Goal: Task Accomplishment & Management: Manage account settings

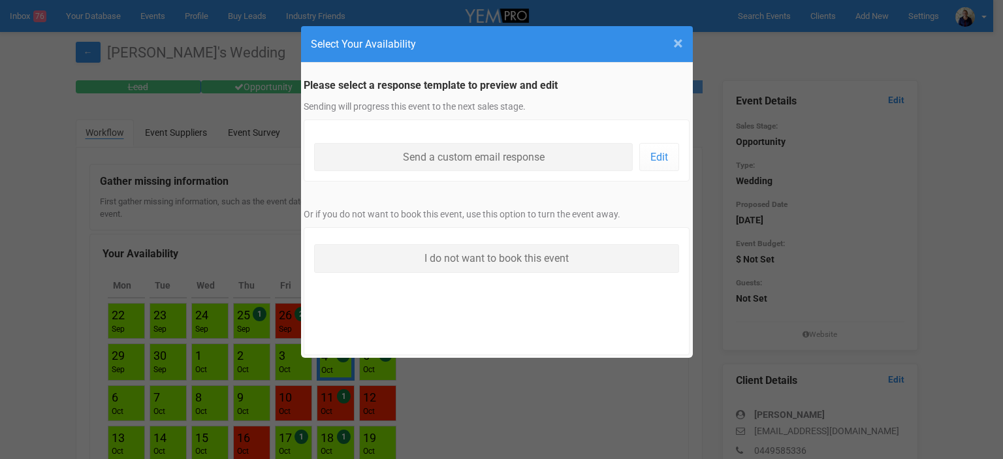
click at [679, 40] on span "×" at bounding box center [678, 44] width 10 height 22
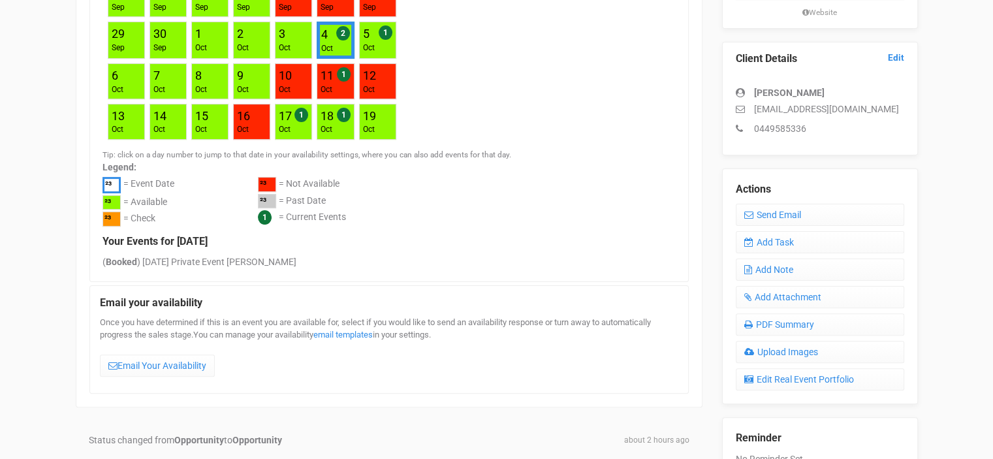
scroll to position [326, 0]
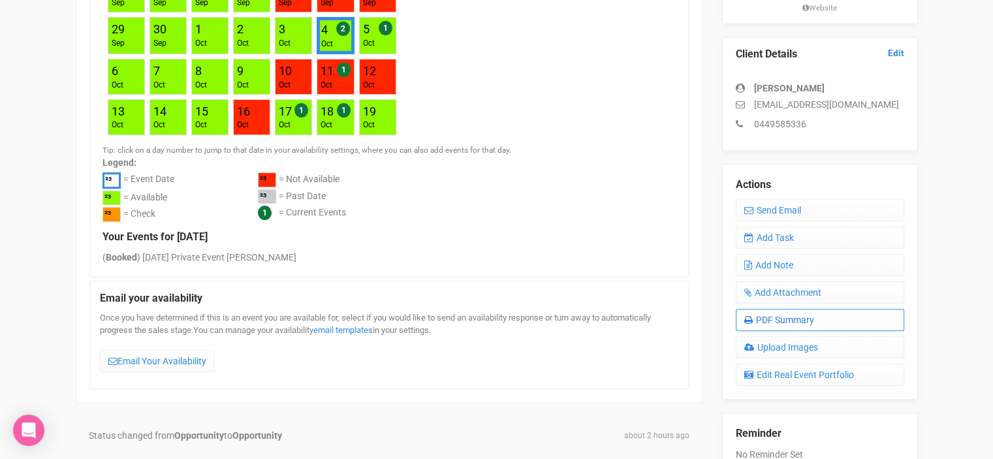
click at [813, 320] on link "PDF Summary" at bounding box center [820, 320] width 168 height 22
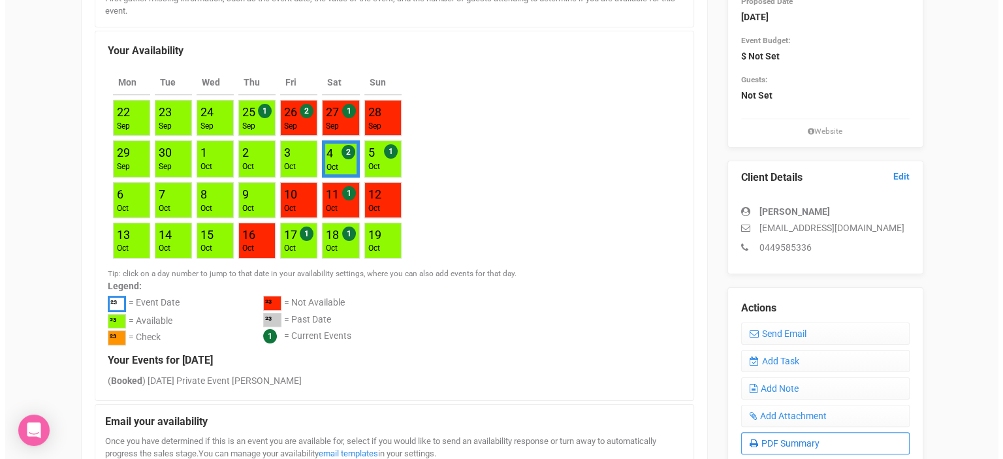
scroll to position [0, 0]
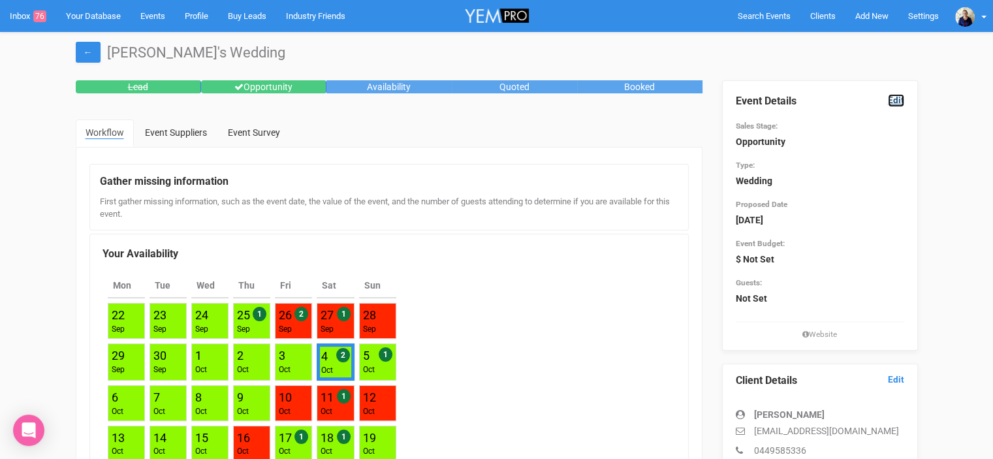
click at [894, 99] on link "Edit" at bounding box center [896, 100] width 16 height 12
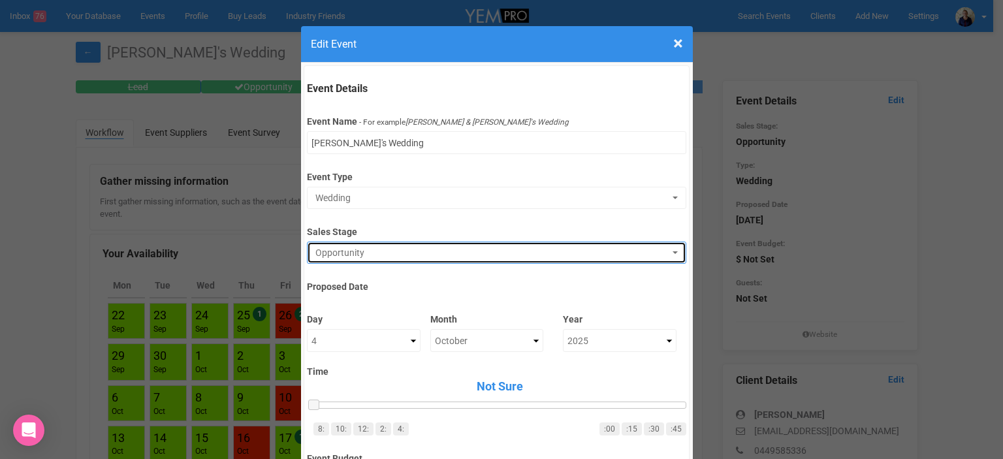
click at [345, 249] on span "Opportunity" at bounding box center [492, 252] width 354 height 13
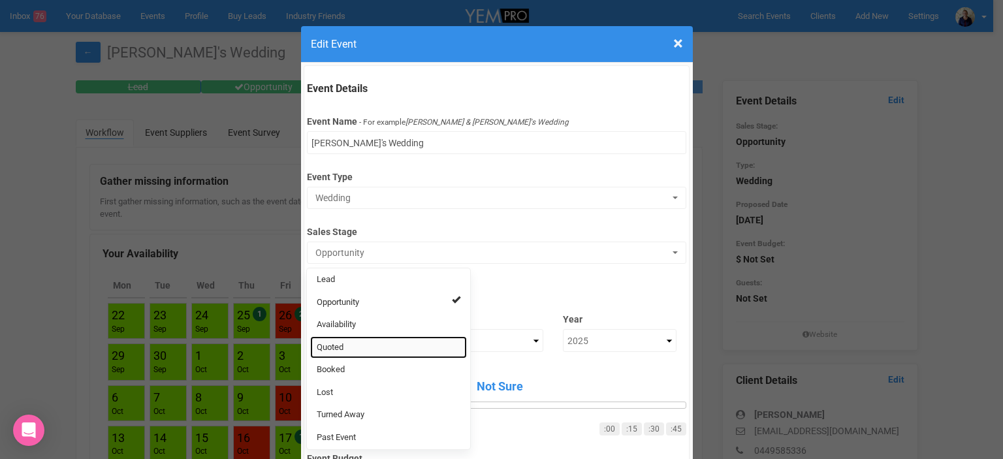
click at [341, 344] on link "Quoted" at bounding box center [388, 347] width 157 height 23
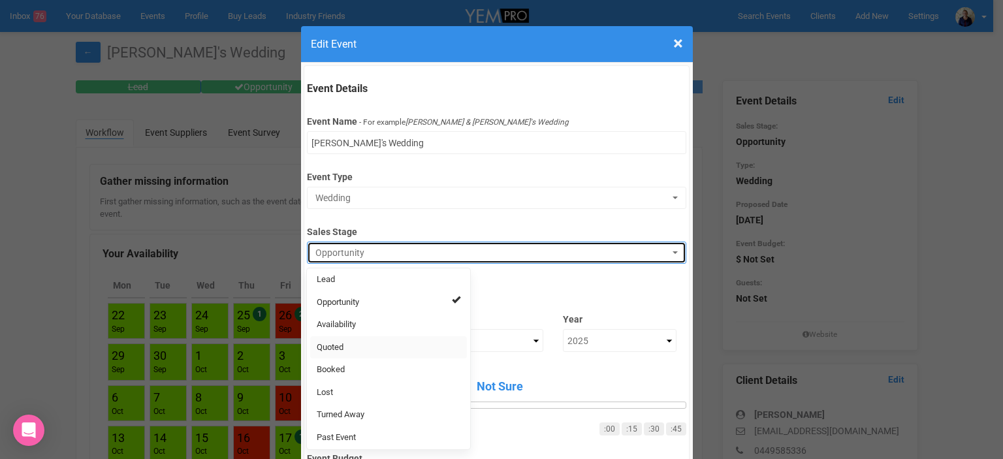
select select "9"
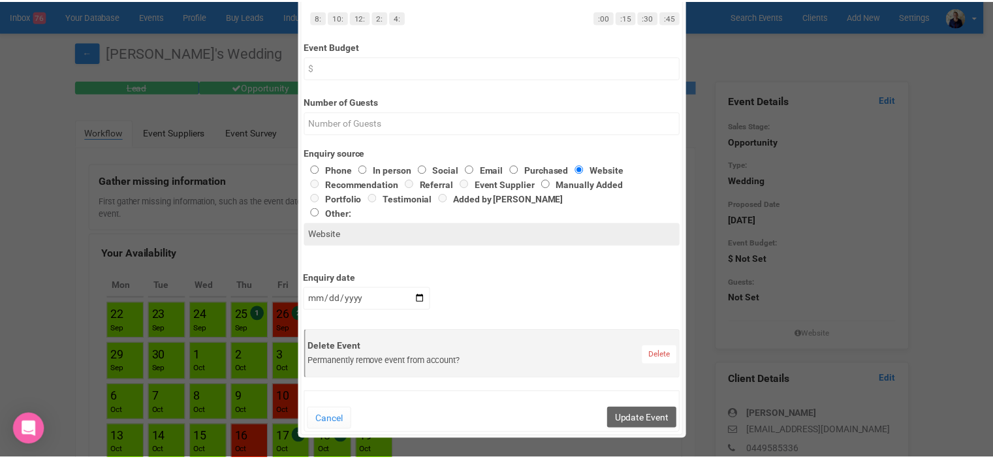
scroll to position [522, 0]
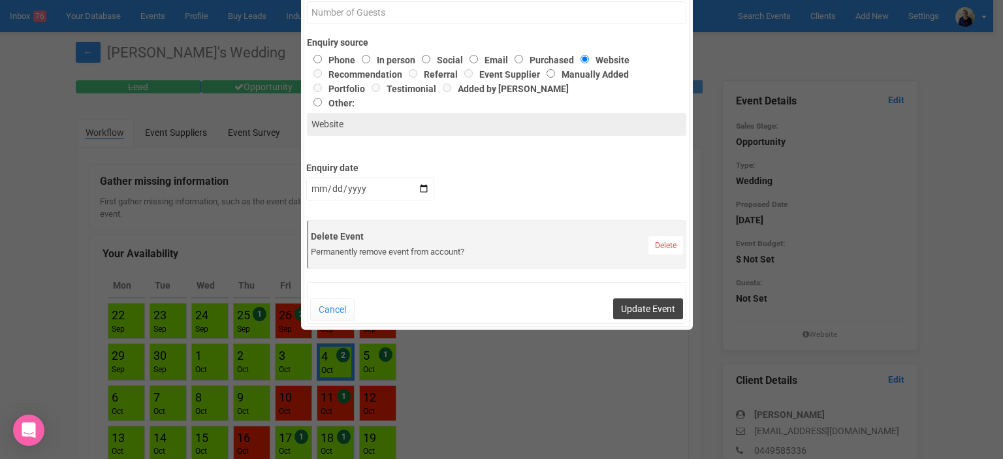
click at [655, 308] on button "Update Event" at bounding box center [648, 308] width 70 height 21
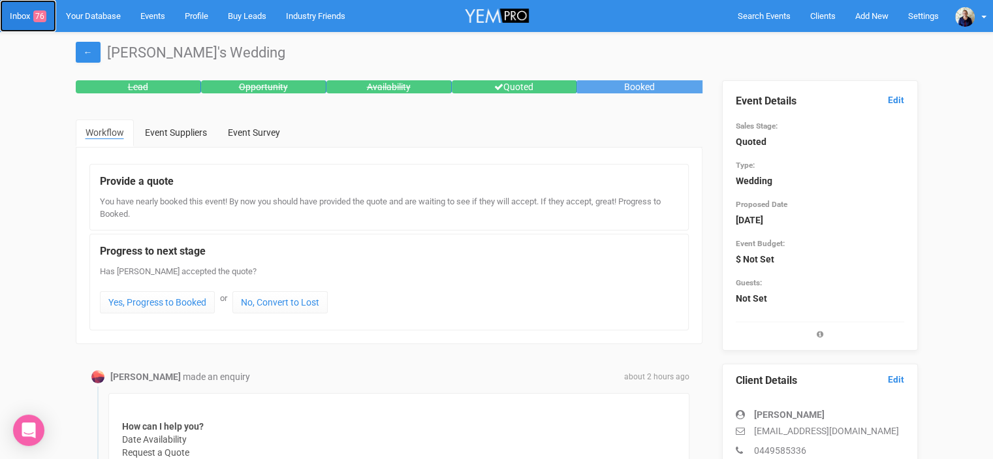
click at [25, 15] on link "Inbox 76" at bounding box center [28, 16] width 56 height 32
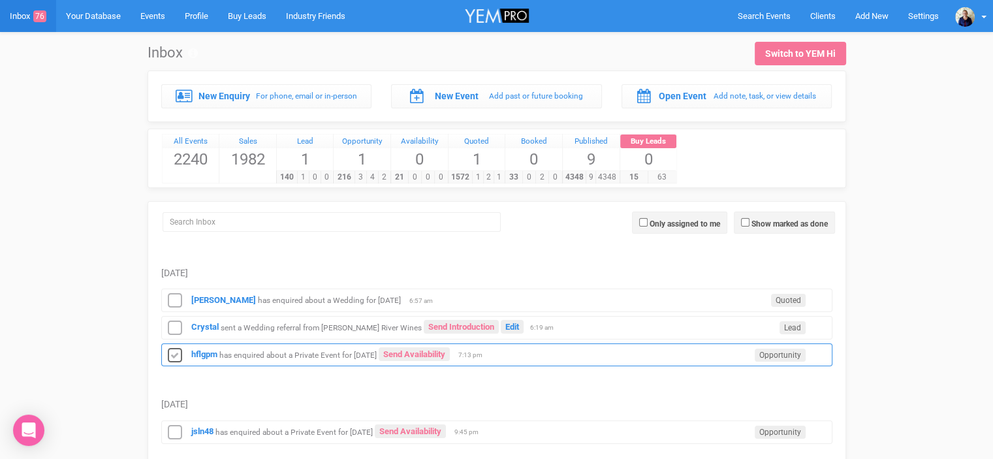
click at [176, 355] on icon at bounding box center [175, 355] width 20 height 17
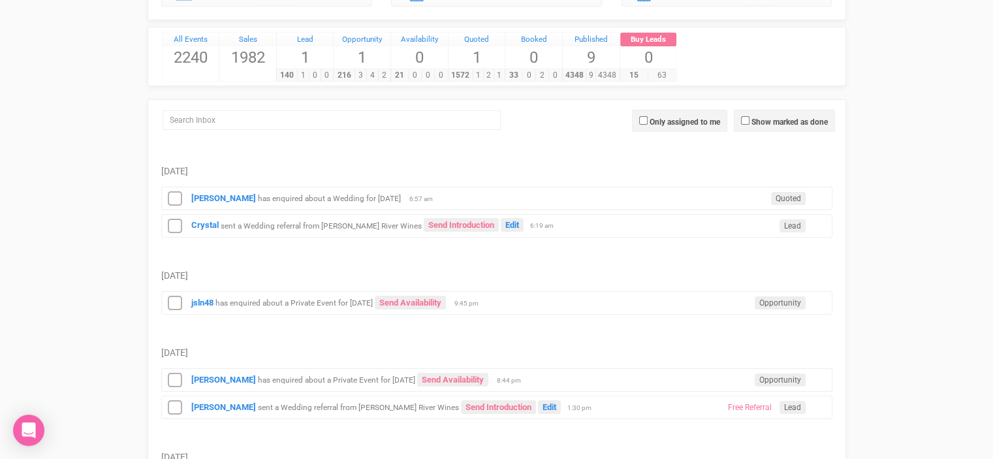
scroll to position [131, 0]
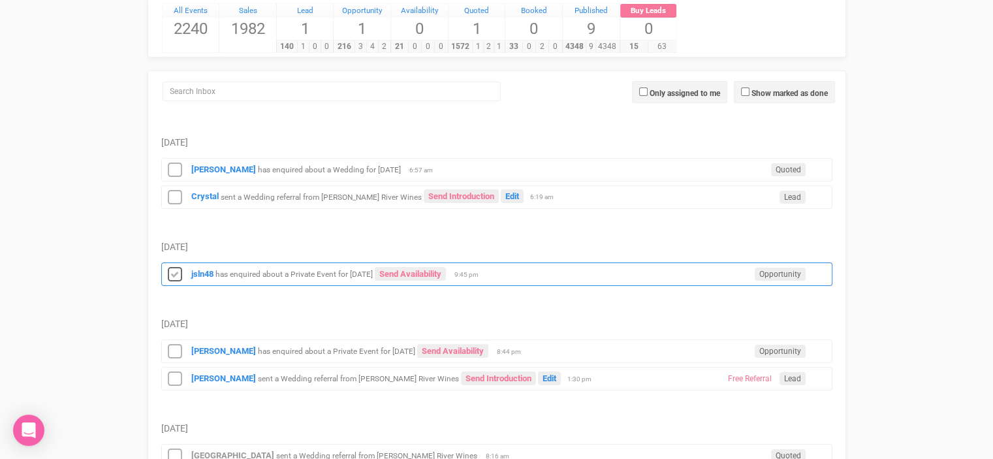
click at [166, 272] on icon at bounding box center [175, 274] width 20 height 17
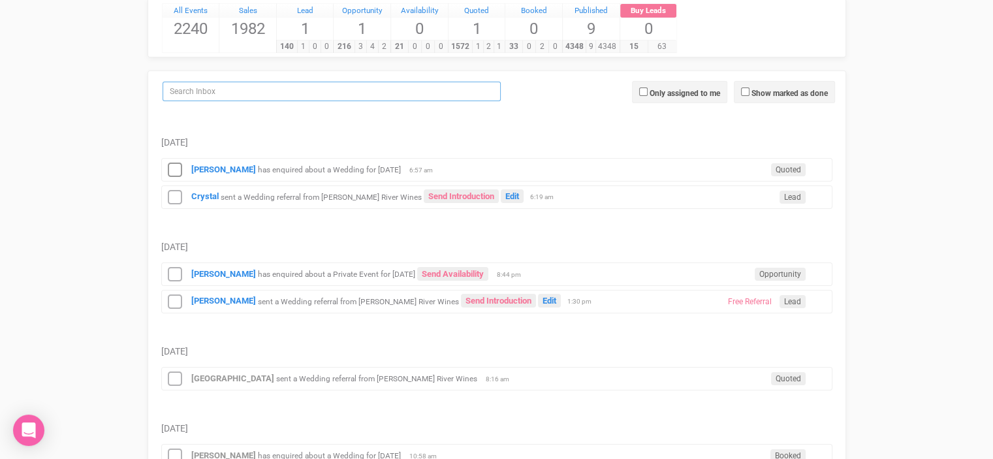
click at [196, 88] on input "search" at bounding box center [332, 92] width 338 height 20
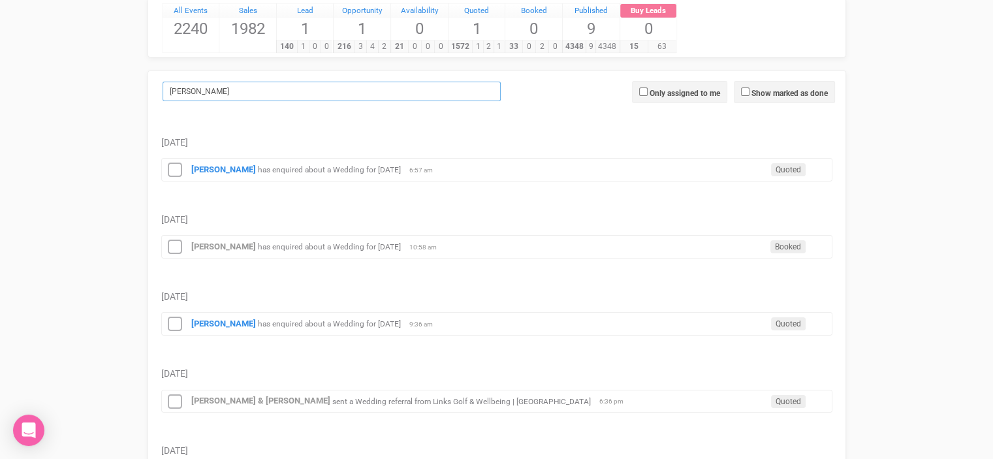
scroll to position [121, 0]
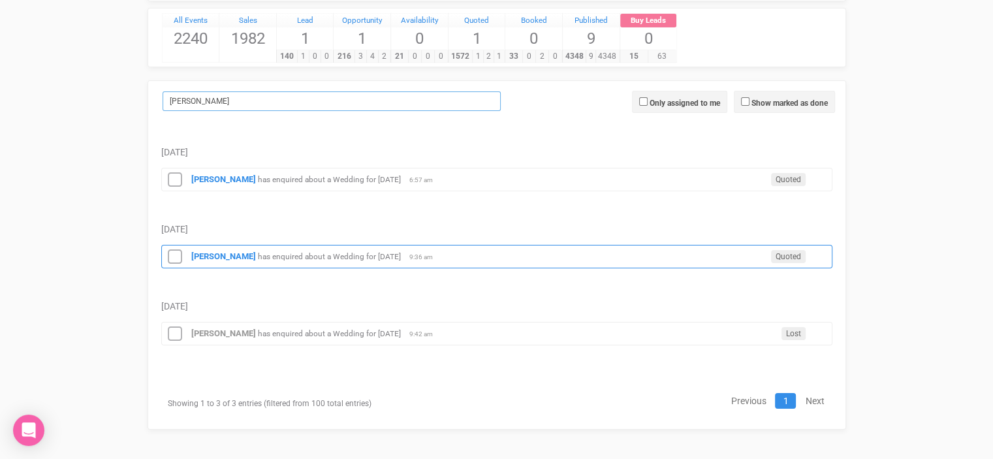
type input "[PERSON_NAME]"
click at [305, 256] on small "has enquired about a Wedding for [DATE]" at bounding box center [329, 256] width 143 height 9
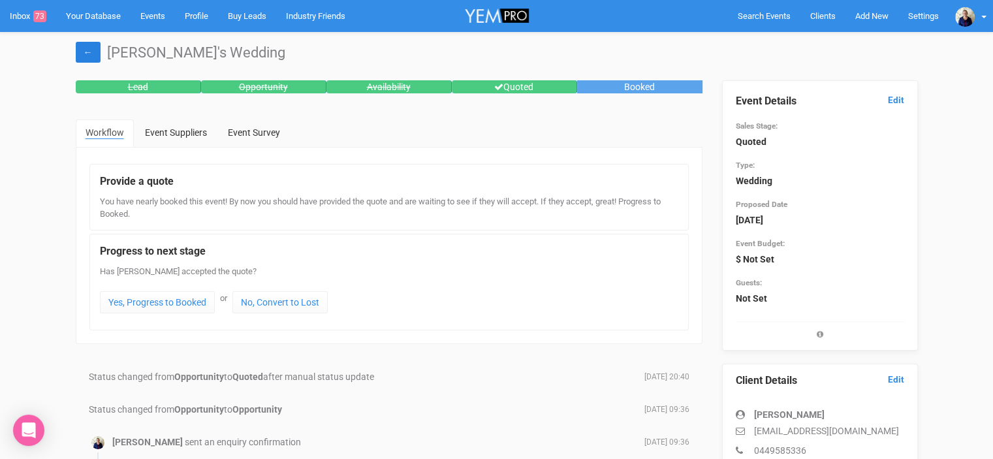
click at [84, 48] on link "←" at bounding box center [88, 52] width 25 height 21
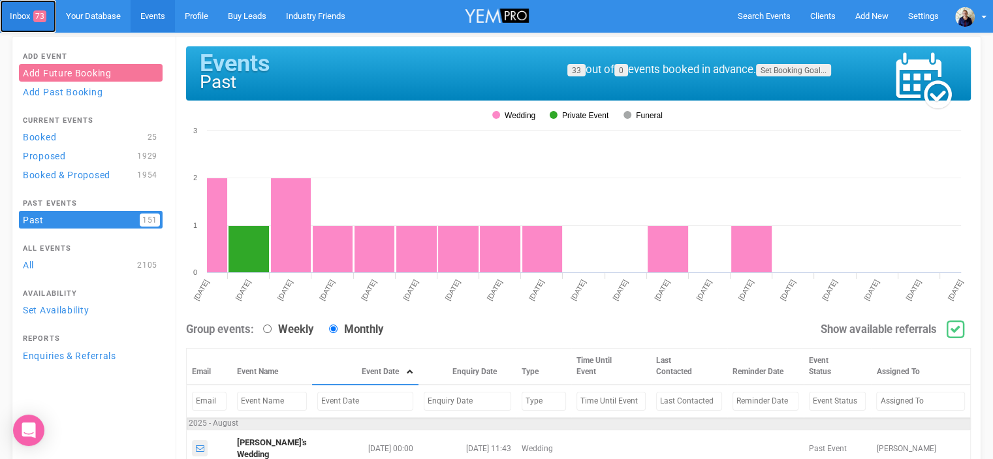
click at [20, 15] on link "Inbox 73" at bounding box center [28, 16] width 56 height 33
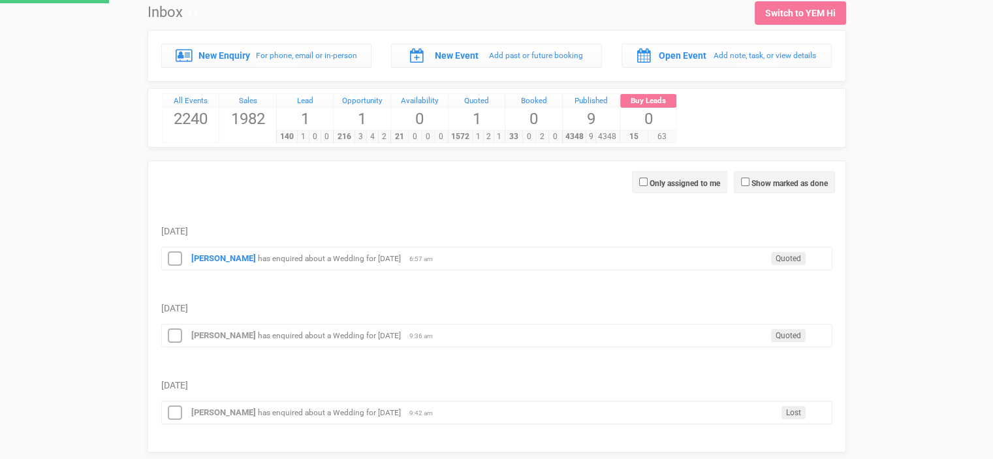
scroll to position [63, 0]
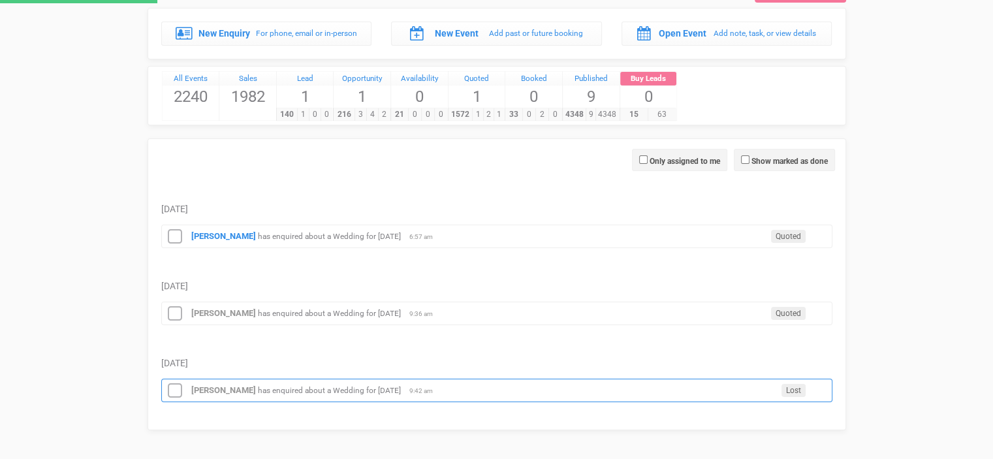
click at [172, 387] on icon at bounding box center [175, 390] width 20 height 17
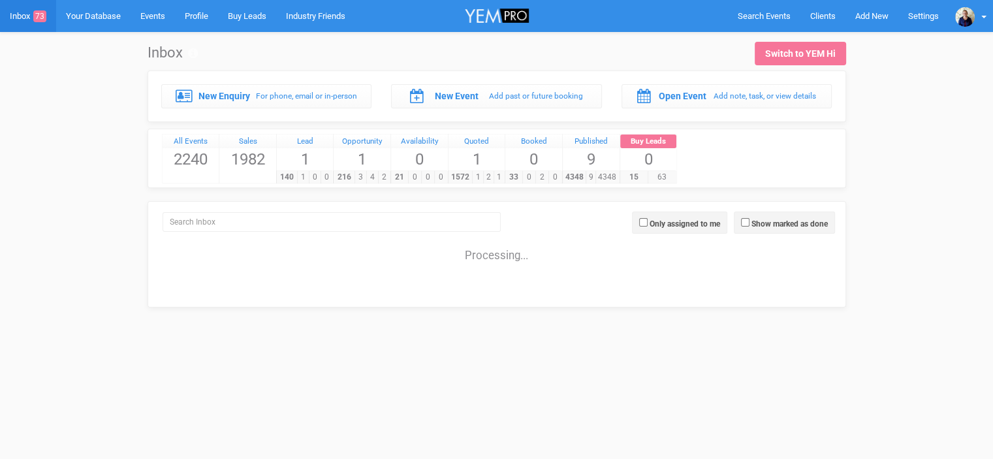
scroll to position [0, 0]
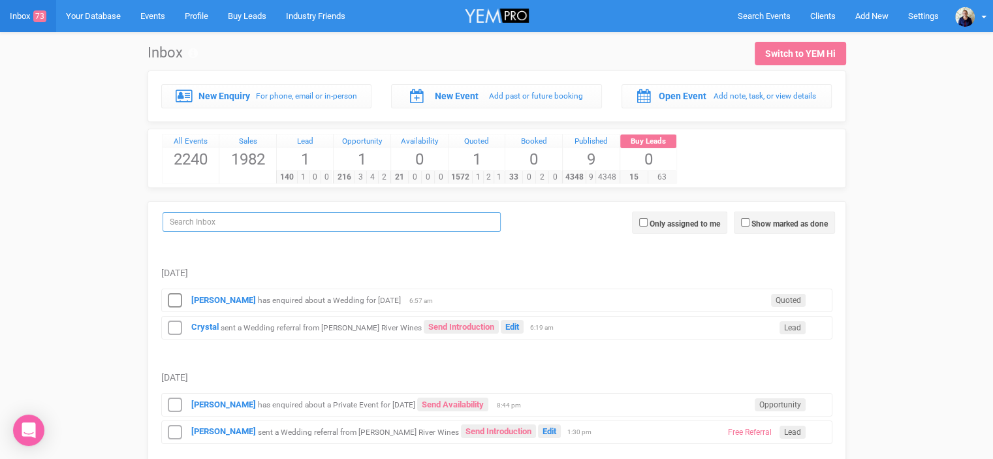
click at [187, 216] on input "search" at bounding box center [332, 222] width 338 height 20
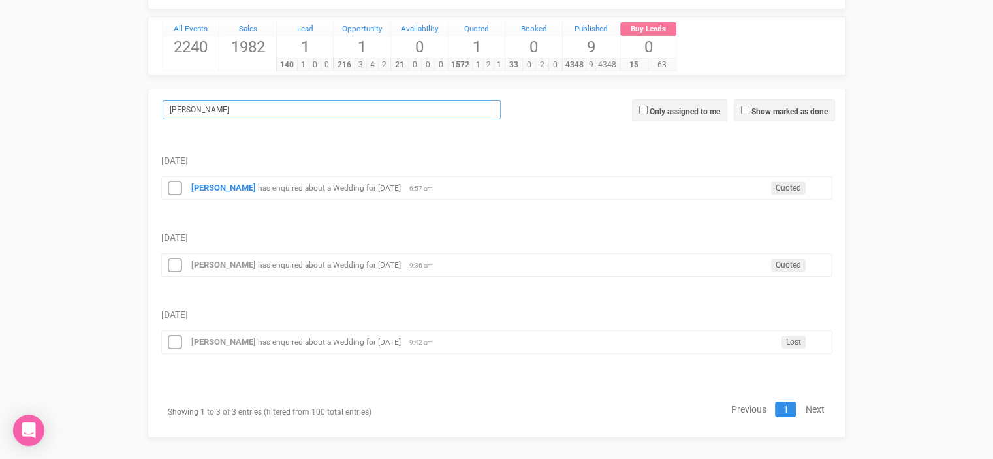
scroll to position [121, 0]
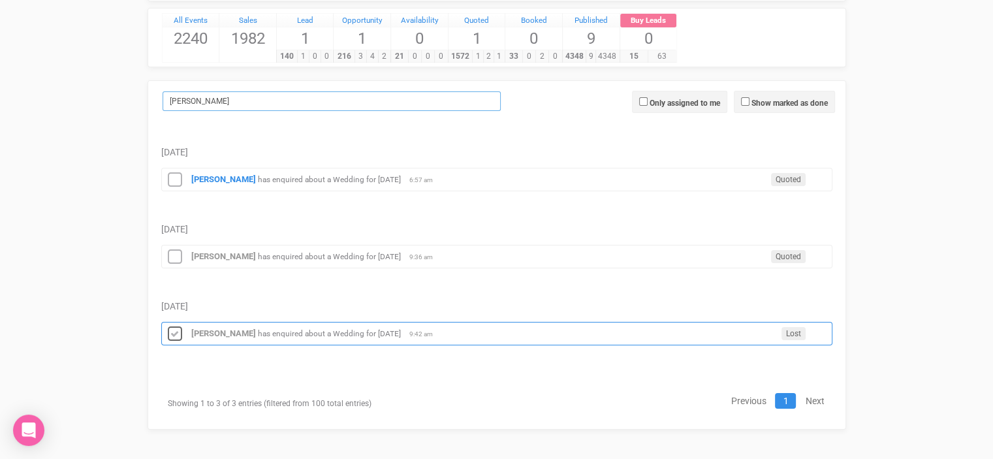
type input "[PERSON_NAME]"
click at [172, 329] on icon at bounding box center [175, 334] width 20 height 17
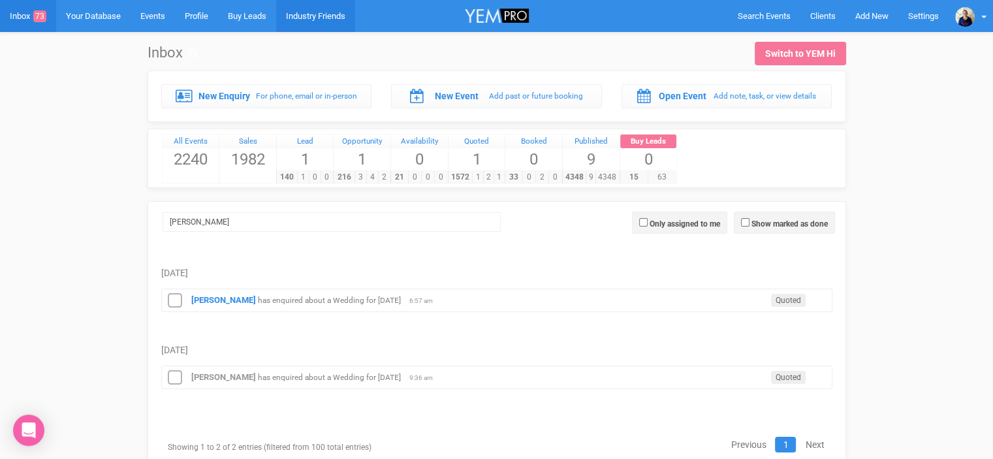
scroll to position [0, 0]
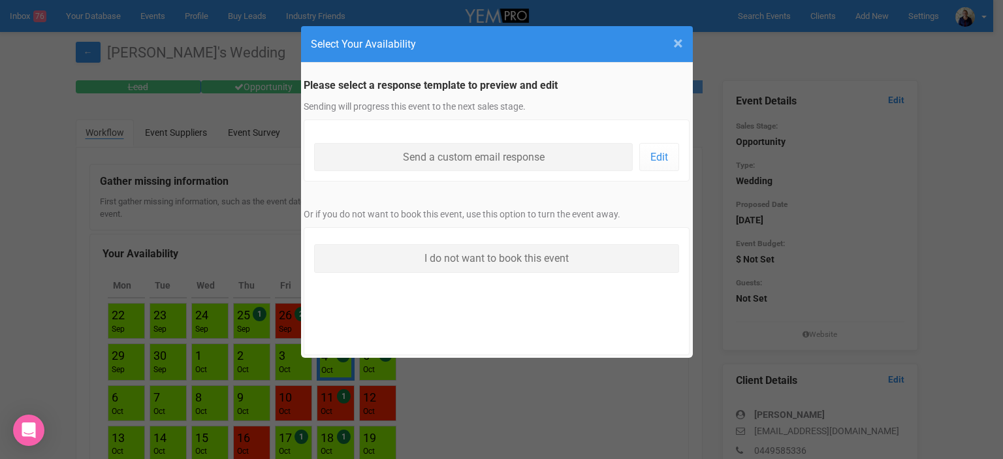
click at [675, 41] on span "×" at bounding box center [678, 44] width 10 height 22
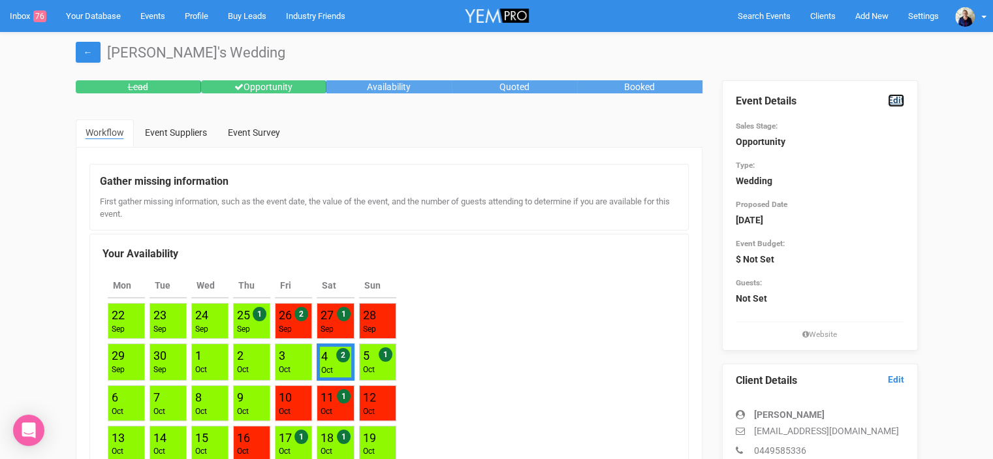
click at [898, 97] on link "Edit" at bounding box center [896, 100] width 16 height 12
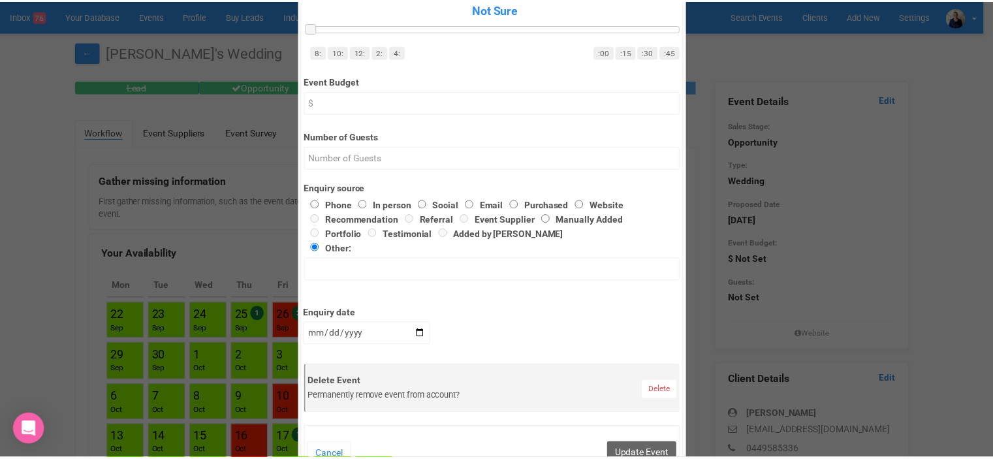
scroll to position [522, 0]
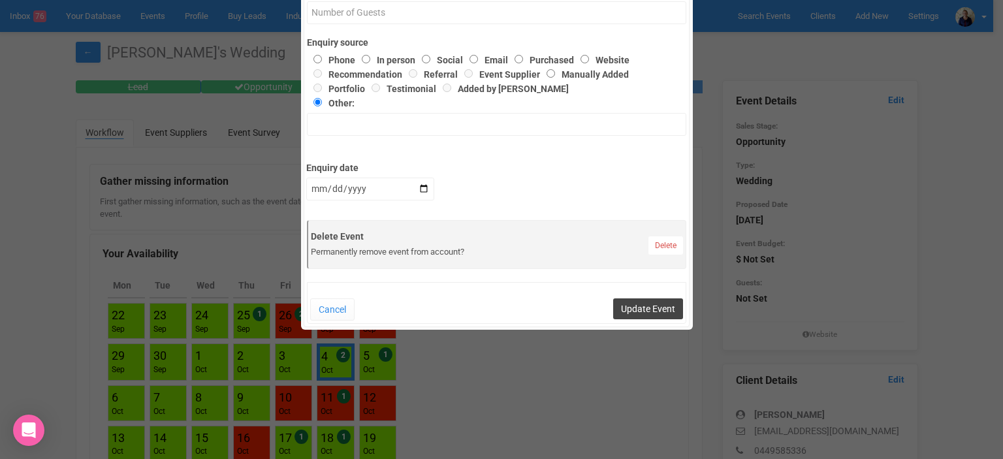
click at [646, 309] on button "Update Event" at bounding box center [648, 308] width 70 height 21
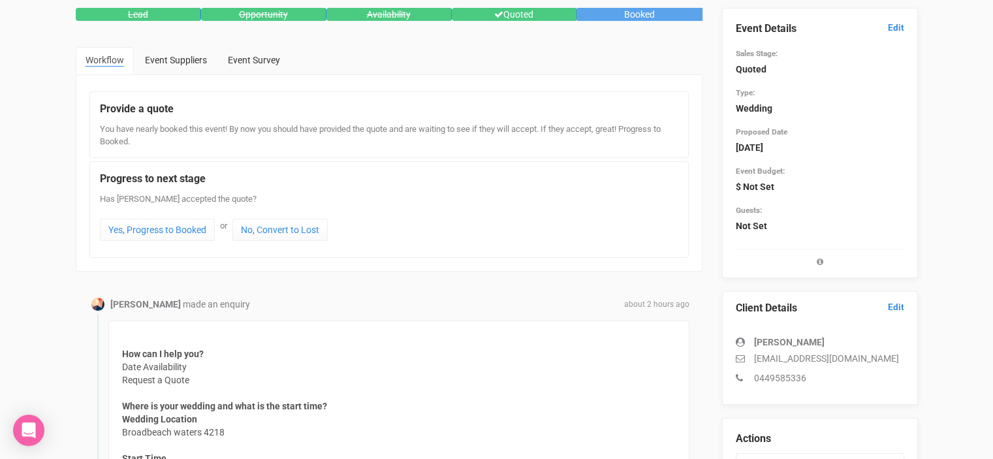
scroll to position [0, 0]
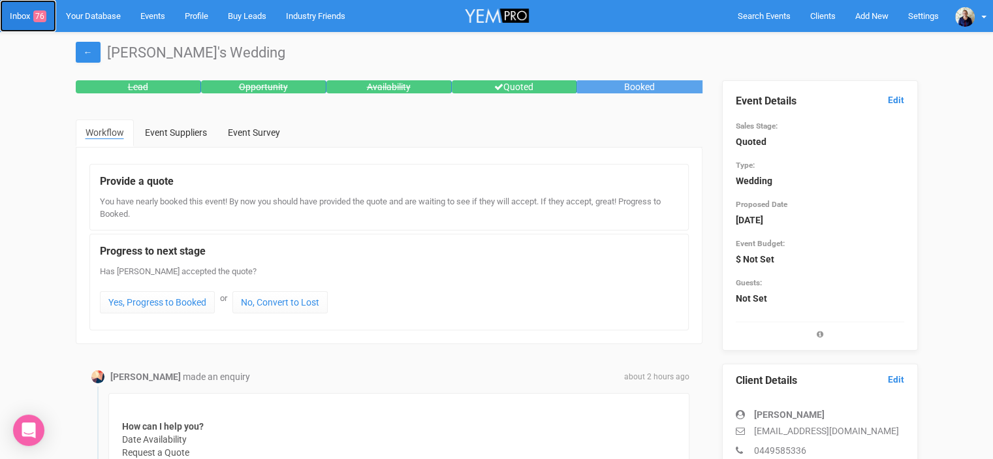
click at [25, 18] on link "Inbox 76" at bounding box center [28, 16] width 56 height 32
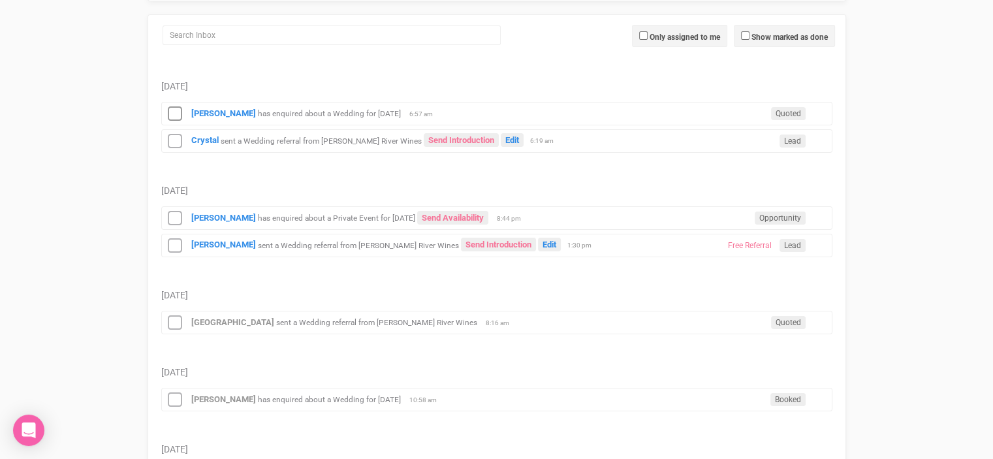
scroll to position [196, 0]
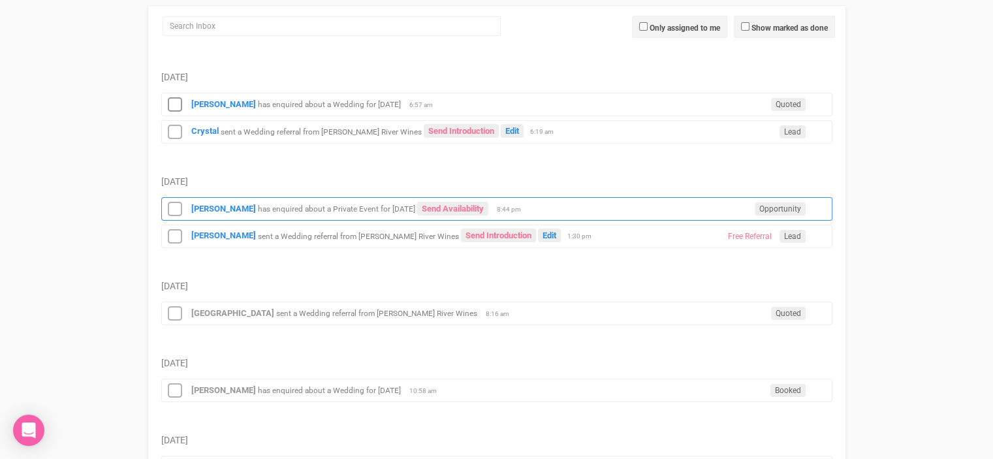
click at [312, 204] on small "has enquired about a Private Event for [DATE]" at bounding box center [336, 208] width 157 height 9
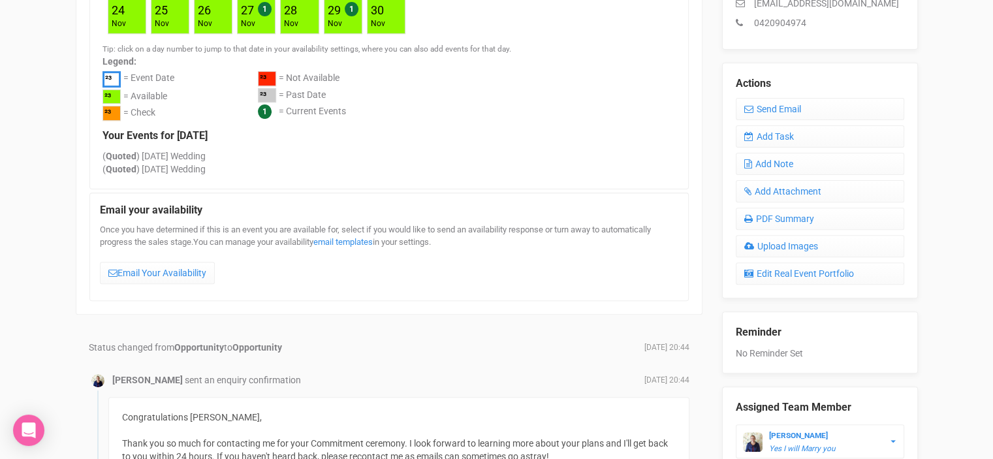
scroll to position [457, 0]
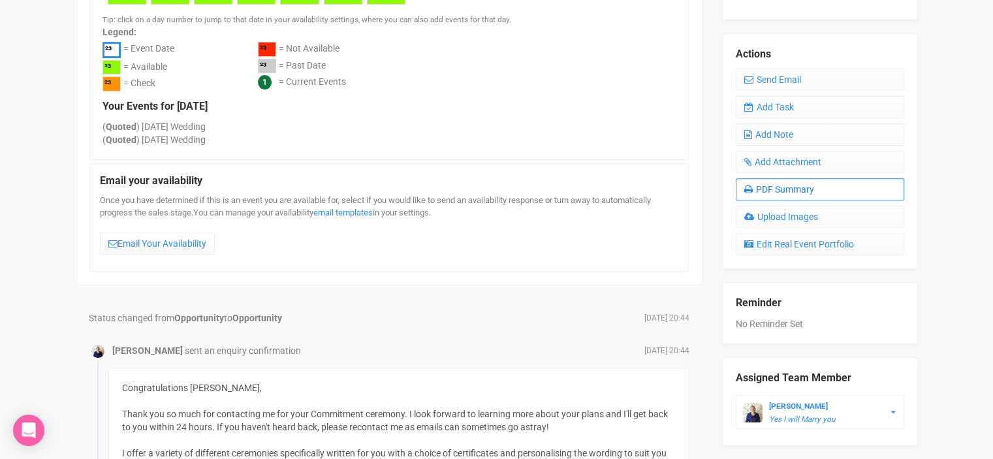
click at [783, 189] on link "PDF Summary" at bounding box center [820, 189] width 168 height 22
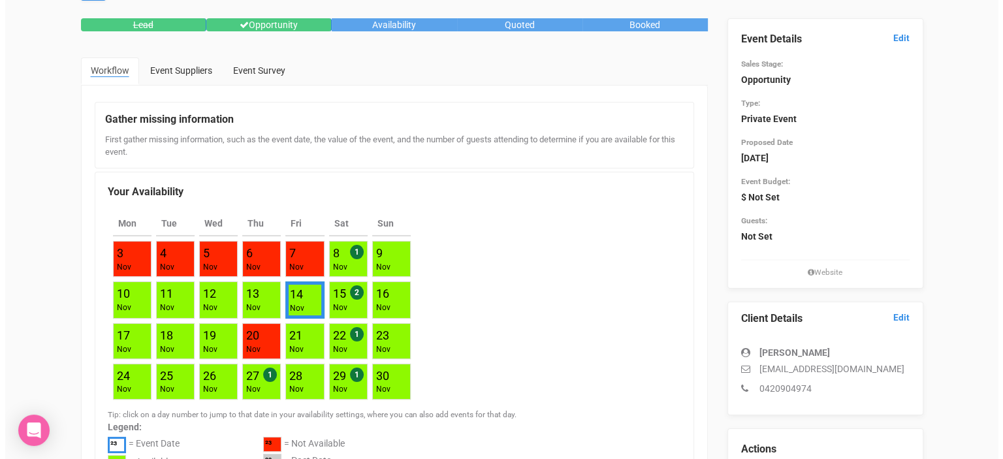
scroll to position [0, 0]
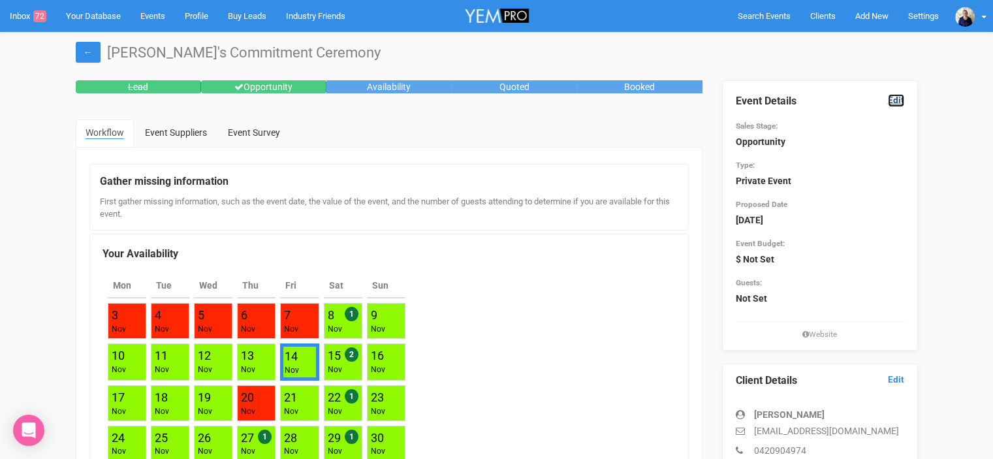
click at [894, 101] on link "Edit" at bounding box center [896, 100] width 16 height 12
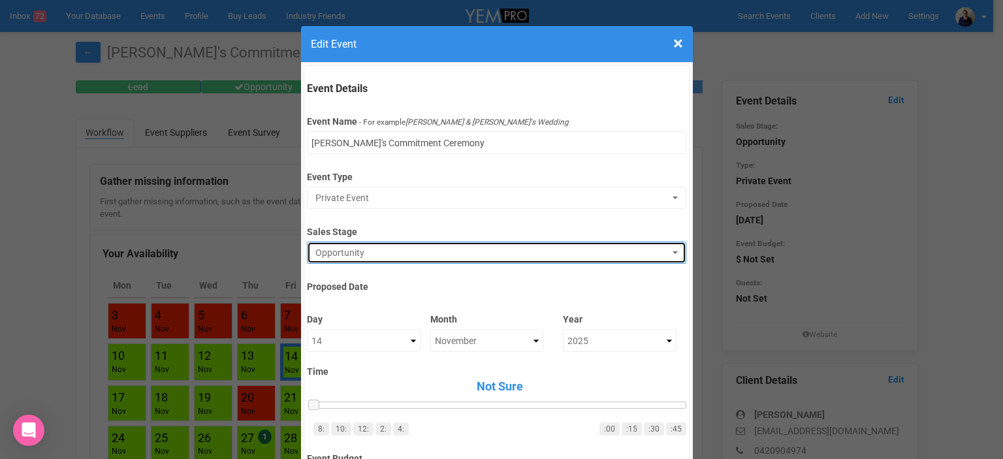
click at [350, 255] on span "Opportunity" at bounding box center [492, 252] width 354 height 13
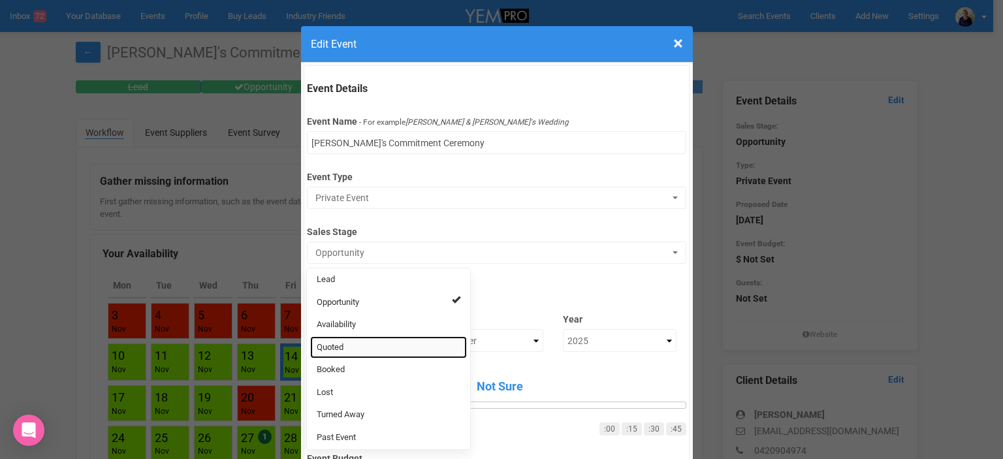
click at [345, 346] on link "Quoted" at bounding box center [388, 347] width 157 height 23
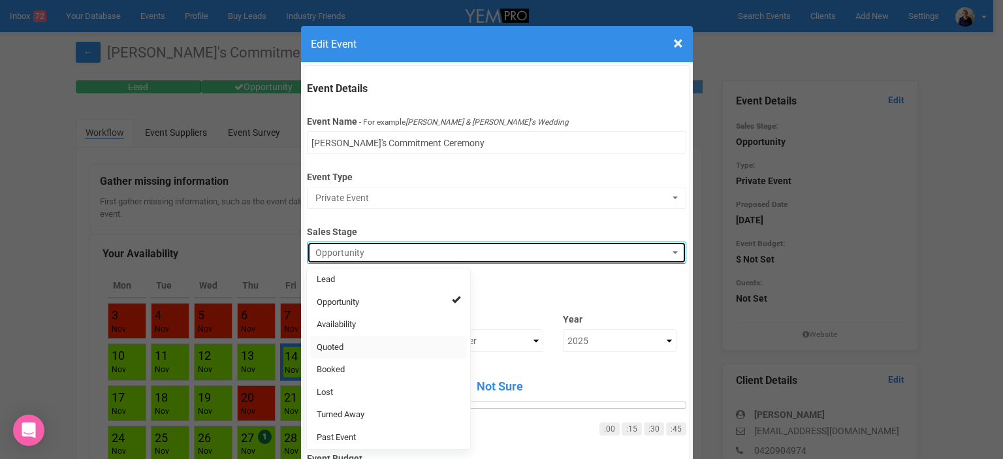
select select "9"
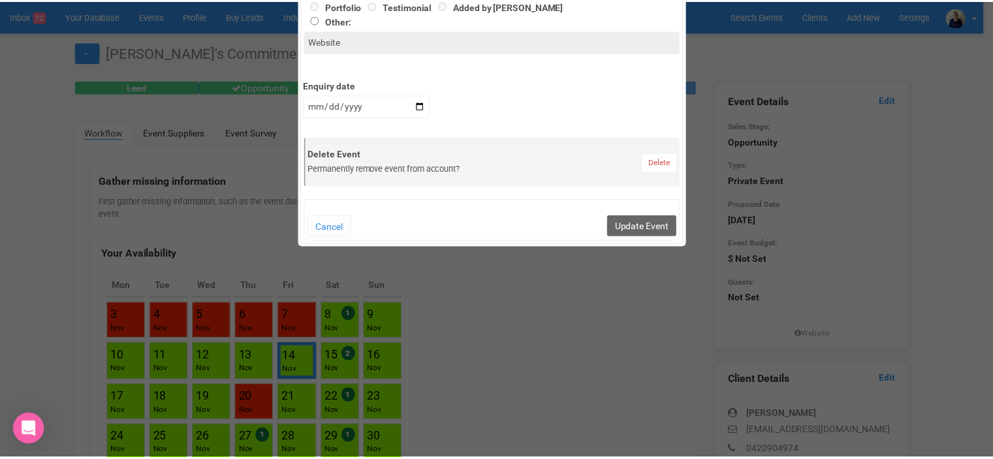
scroll to position [653, 0]
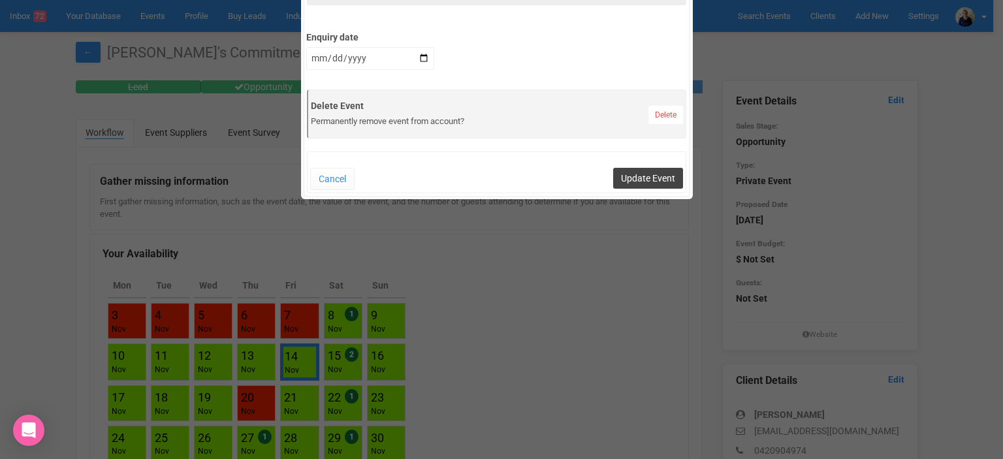
click at [649, 181] on button "Update Event" at bounding box center [648, 178] width 70 height 21
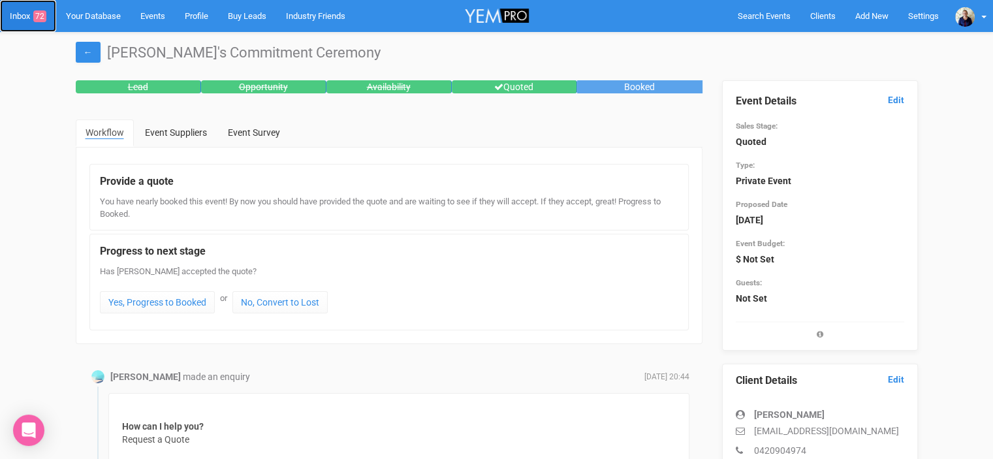
click at [18, 12] on link "Inbox 72" at bounding box center [28, 16] width 56 height 32
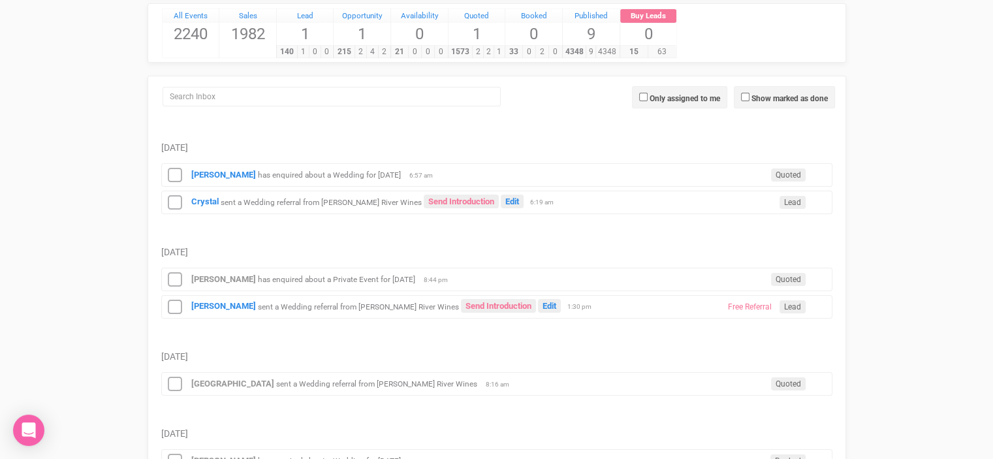
scroll to position [131, 0]
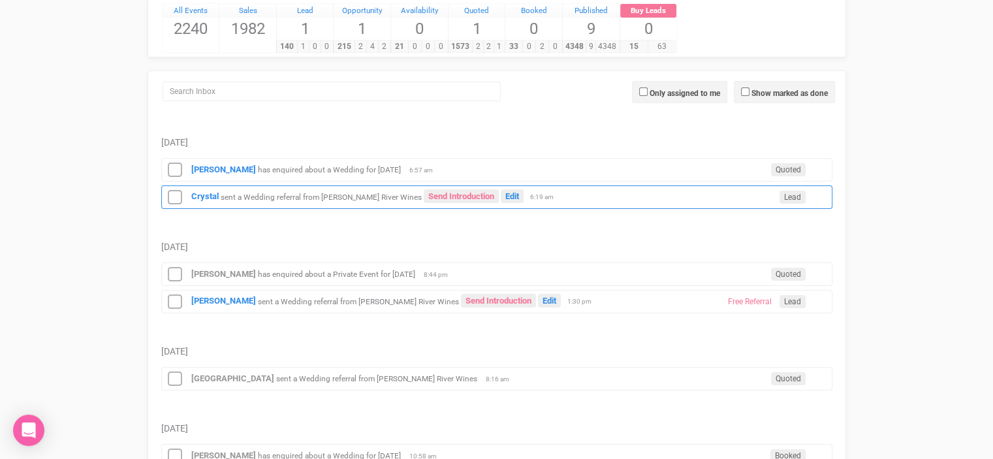
click at [313, 196] on small "sent a Wedding referral from [PERSON_NAME] River Wines" at bounding box center [321, 196] width 201 height 9
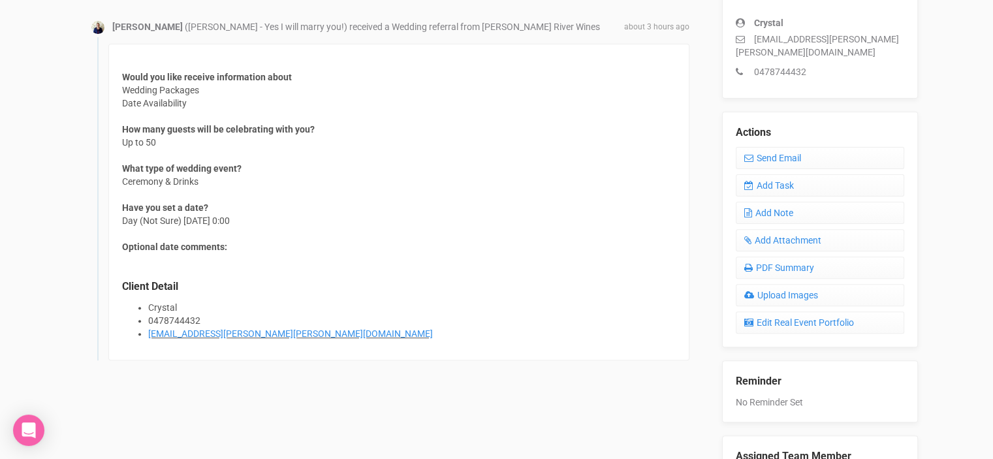
scroll to position [65, 0]
